Goal: Find specific fact: Find specific fact

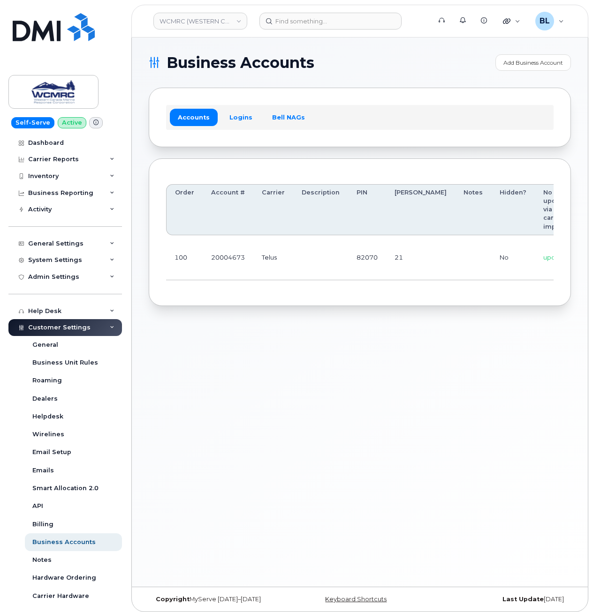
drag, startPoint x: 523, startPoint y: 266, endPoint x: 532, endPoint y: 272, distance: 10.5
click at [499, 246] on code "[EMAIL_ADDRESS][DOMAIN_NAME]" at bounding box center [547, 250] width 96 height 11
drag, startPoint x: 453, startPoint y: 245, endPoint x: 492, endPoint y: 249, distance: 40.0
click at [492, 249] on td "[EMAIL_ADDRESS][DOMAIN_NAME] / Zuja$684612" at bounding box center [547, 257] width 113 height 45
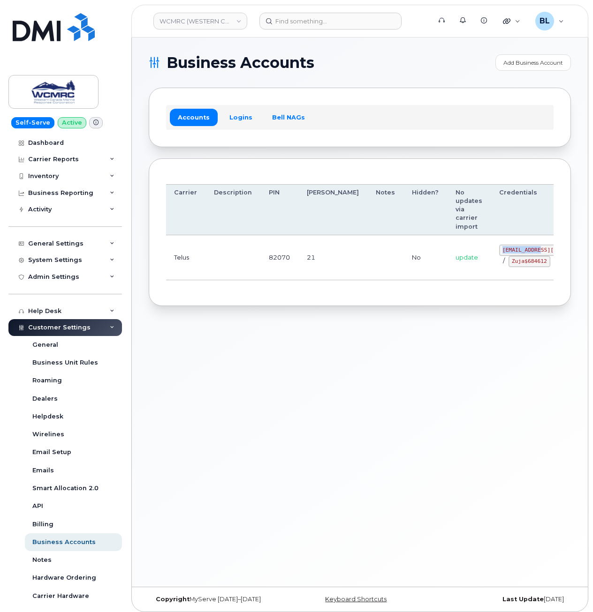
copy code "[EMAIL_ADDRESS][DOMAIN_NAME]"
drag, startPoint x: 452, startPoint y: 262, endPoint x: 484, endPoint y: 270, distance: 33.2
click at [508, 267] on code "Zuja$684612" at bounding box center [529, 261] width 42 height 11
copy code "Zuja$68461"
drag, startPoint x: 484, startPoint y: 270, endPoint x: 460, endPoint y: 274, distance: 25.2
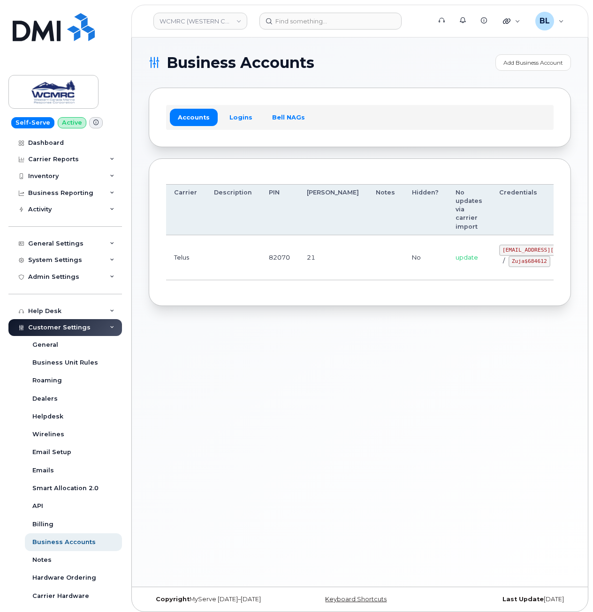
click at [491, 275] on td "[EMAIL_ADDRESS][DOMAIN_NAME] / Zuja$684612" at bounding box center [547, 257] width 113 height 45
click at [508, 267] on code "Zuja$684612" at bounding box center [529, 261] width 42 height 11
drag, startPoint x: 453, startPoint y: 266, endPoint x: 488, endPoint y: 268, distance: 35.2
click at [508, 267] on code "Zuja$684612" at bounding box center [529, 261] width 42 height 11
copy code "Zuja$684612"
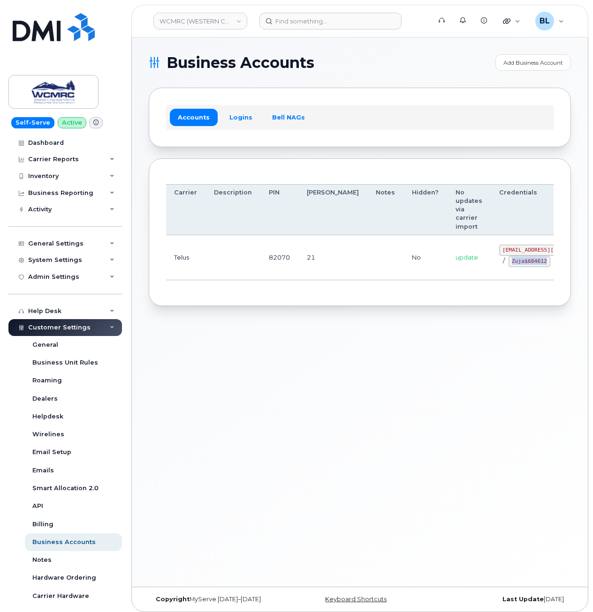
drag, startPoint x: 326, startPoint y: 398, endPoint x: 327, endPoint y: 387, distance: 10.8
click at [326, 398] on div "Business Accounts Add Business Account Accounts Logins Bell NAGs Order Account …" at bounding box center [360, 313] width 456 height 550
